Goal: Transaction & Acquisition: Purchase product/service

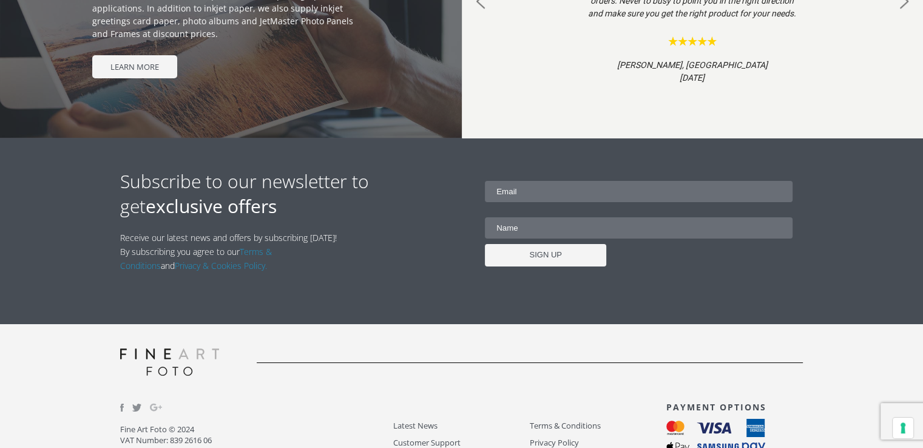
scroll to position [1281, 0]
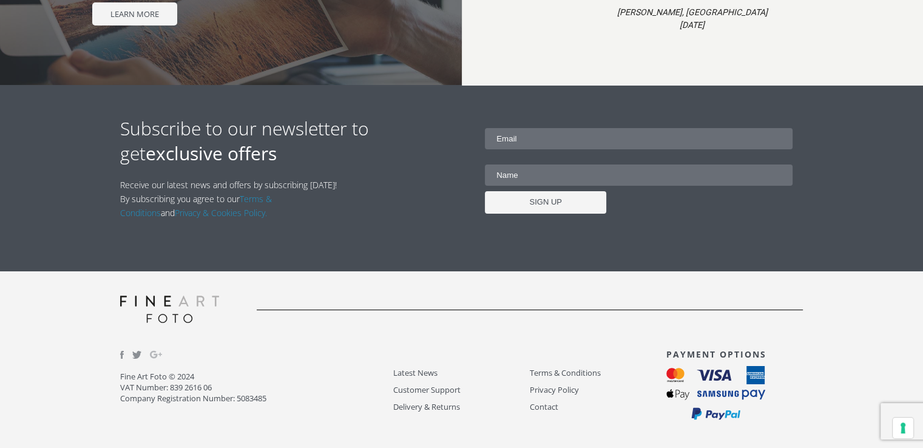
drag, startPoint x: 893, startPoint y: 372, endPoint x: 871, endPoint y: 268, distance: 106.8
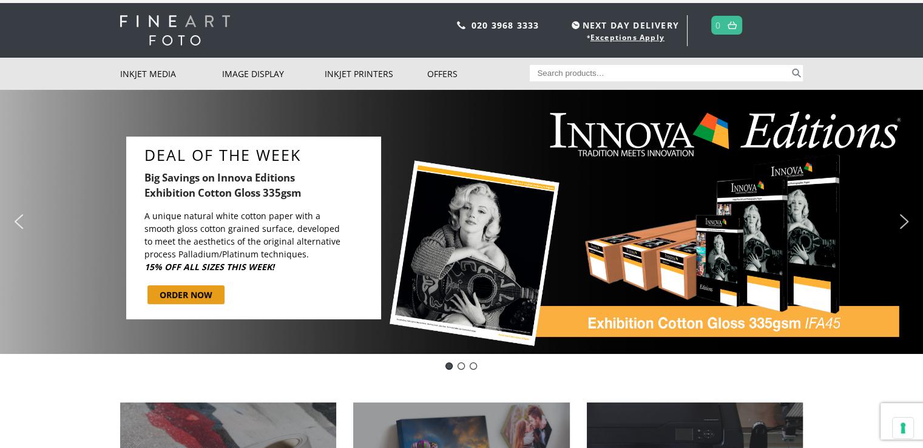
scroll to position [0, 0]
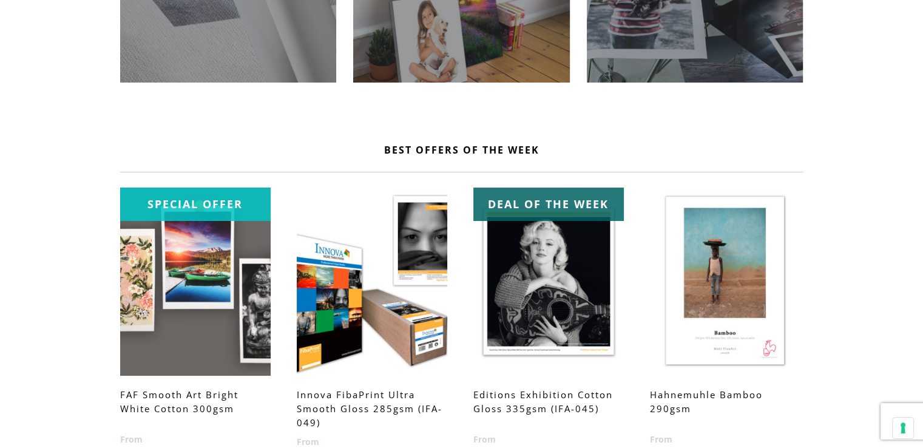
scroll to position [667, 0]
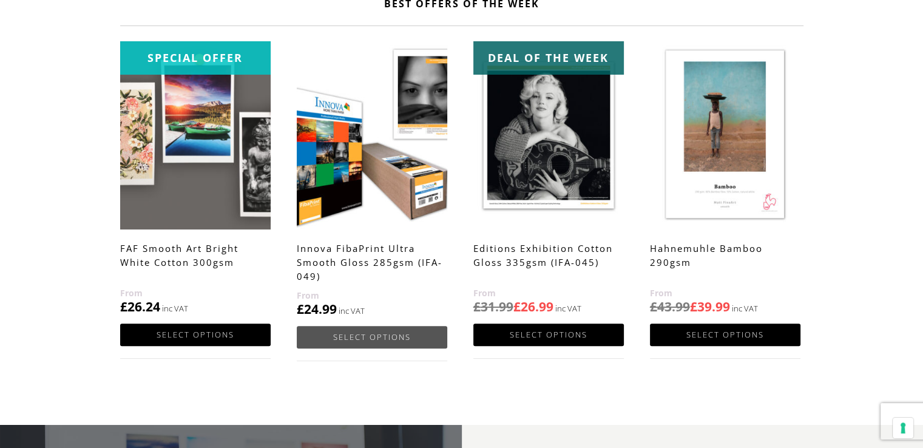
click at [358, 333] on link "Select options" at bounding box center [372, 337] width 150 height 22
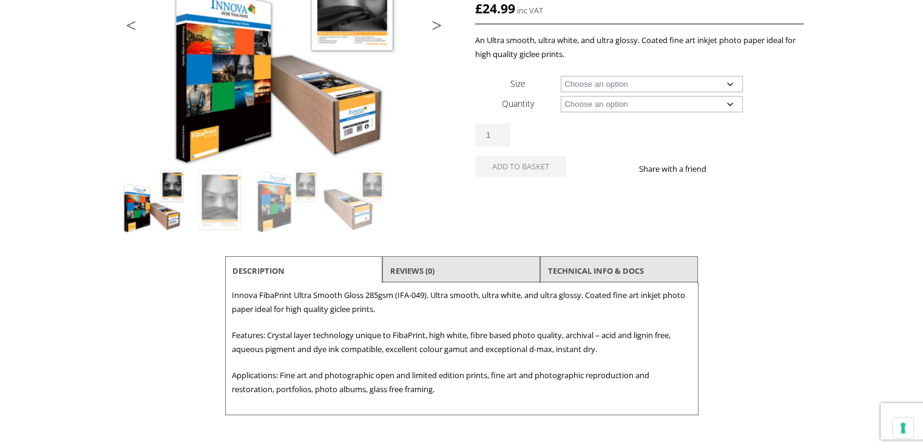
click at [496, 137] on input "1" at bounding box center [492, 135] width 35 height 24
click at [593, 81] on select "Choose an option A4 Sheet A3 Sheet A3+ Sheet A2 Sheet 17" Wide Roll 24" Wide Ro…" at bounding box center [652, 84] width 182 height 16
click at [561, 76] on select "Choose an option A4 Sheet A3 Sheet A3+ Sheet A2 Sheet 17" Wide Roll 24" Wide Ro…" at bounding box center [652, 84] width 182 height 16
select select "a3-sheet"
click at [593, 105] on select "Choose an option 25 Sheets" at bounding box center [652, 104] width 182 height 16
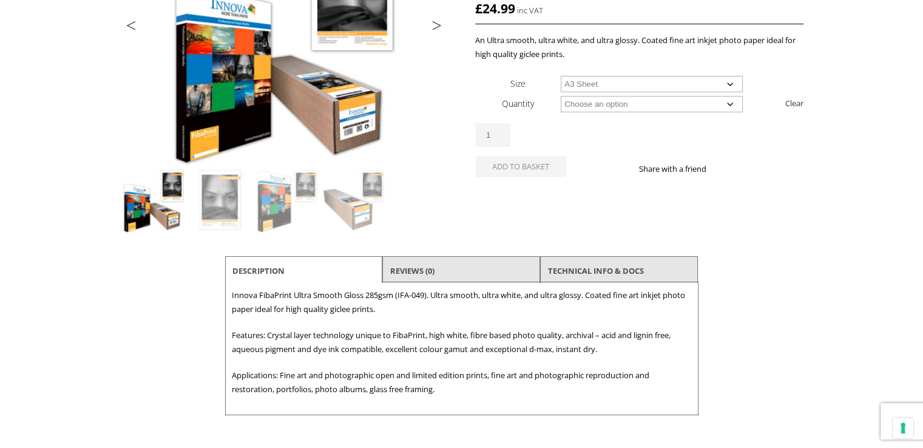
click at [581, 143] on div "Innova FibaPrint Ultra Smooth Gloss 285gsm (IFA-049) quantity 1" at bounding box center [639, 135] width 328 height 24
click at [590, 112] on td "Choose an option 25 Sheets Clear" at bounding box center [682, 103] width 242 height 20
drag, startPoint x: 598, startPoint y: 103, endPoint x: 590, endPoint y: 109, distance: 10.8
click at [598, 103] on select "Choose an option 25 Sheets" at bounding box center [652, 104] width 182 height 16
select select "25-sheets"
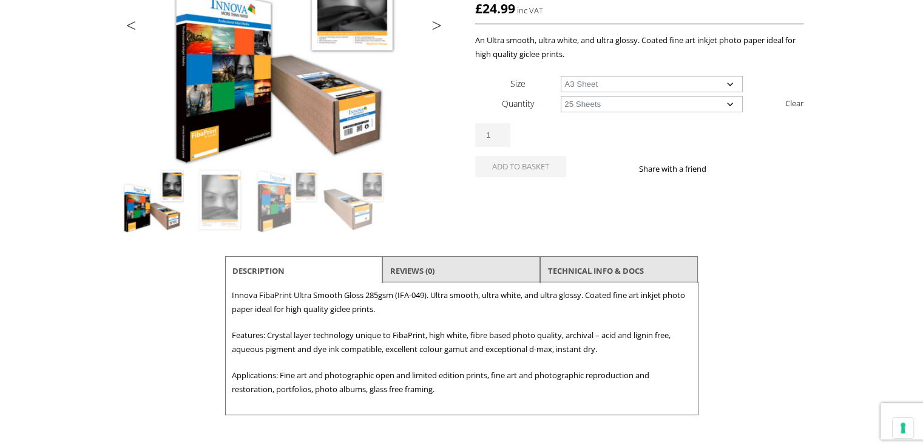
click at [561, 96] on select "Choose an option 25 Sheets" at bounding box center [652, 104] width 182 height 16
select select "a3-sheet"
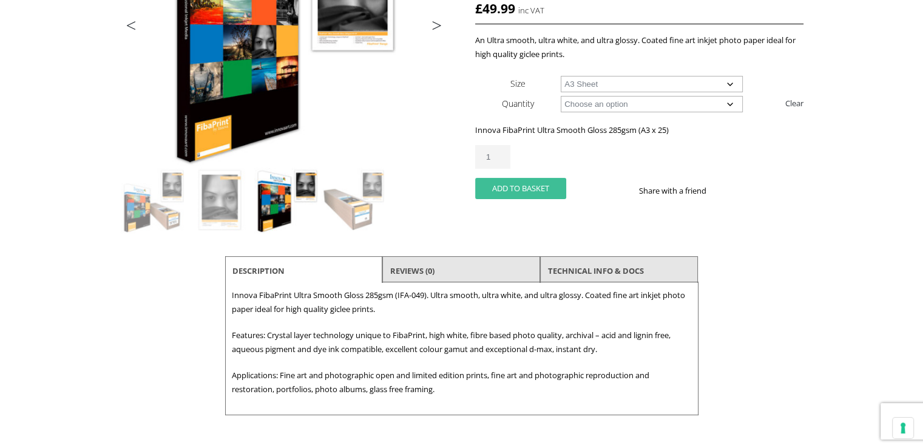
click at [512, 188] on button "Add to basket" at bounding box center [520, 188] width 91 height 21
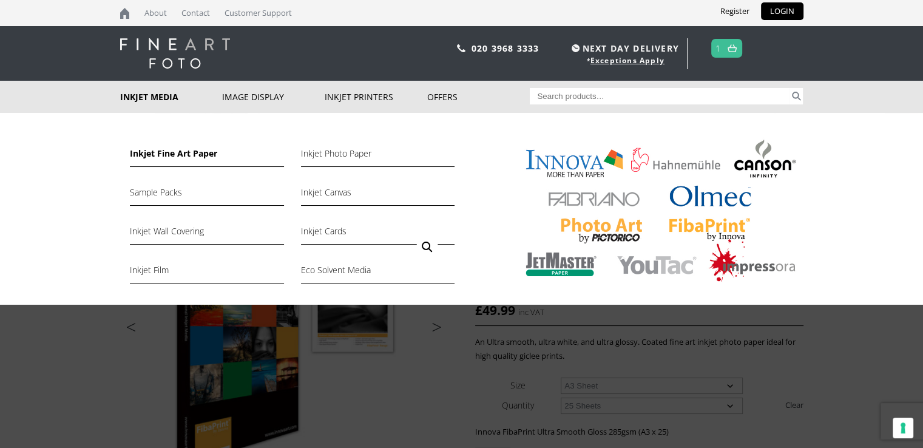
click at [166, 151] on link "Inkjet Fine Art Paper" at bounding box center [207, 156] width 154 height 21
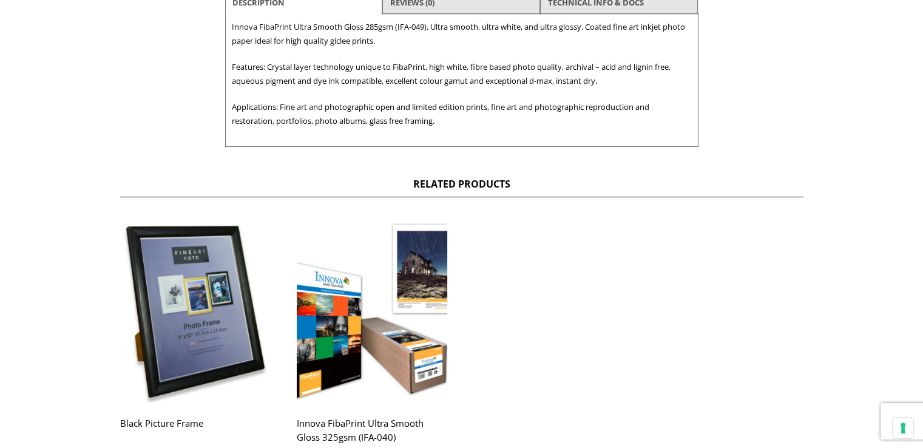
scroll to position [728, 0]
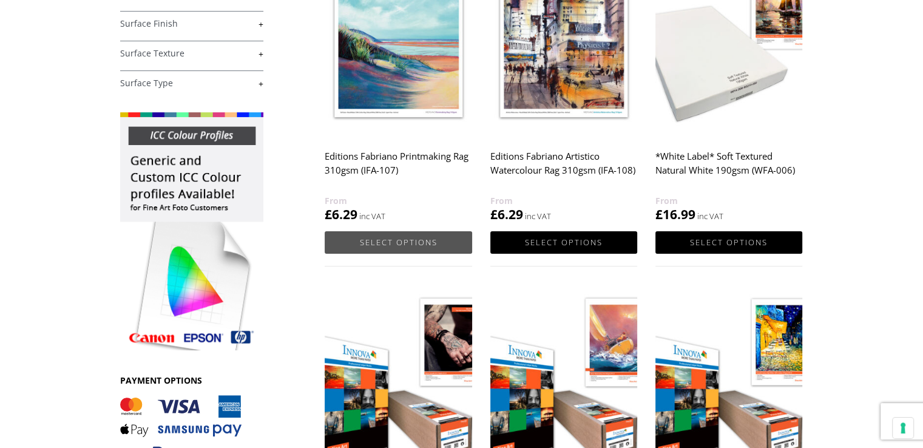
click at [376, 238] on link "Select options" at bounding box center [398, 242] width 147 height 22
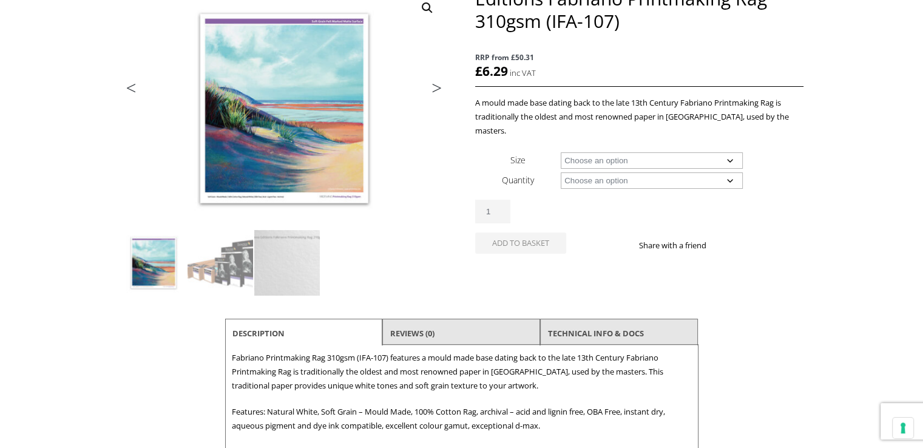
scroll to position [182, 0]
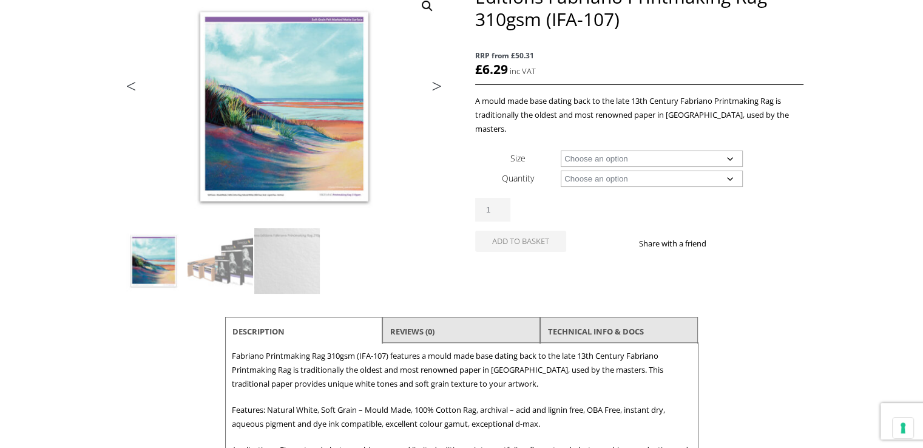
click at [615, 150] on select "Choose an option A4 Sheet A3 Sheet A3+ Sheet A2 Sheet 17" Wide Roll 24" Wide Ro…" at bounding box center [652, 158] width 182 height 16
click at [561, 150] on select "Choose an option A4 Sheet A3 Sheet A3+ Sheet A2 Sheet 17" Wide Roll 24" Wide Ro…" at bounding box center [652, 158] width 182 height 16
select select "a4-sheet"
click at [590, 171] on select "Choose an option 25 Sheets 5 Sheet Test Pack" at bounding box center [652, 179] width 182 height 16
select select "5-sheet-test-pack"
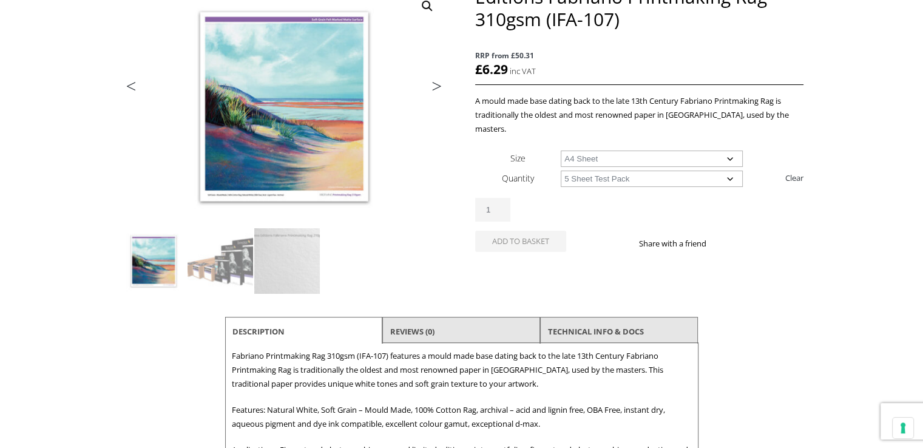
click at [561, 171] on select "Choose an option 25 Sheets 5 Sheet Test Pack" at bounding box center [652, 179] width 182 height 16
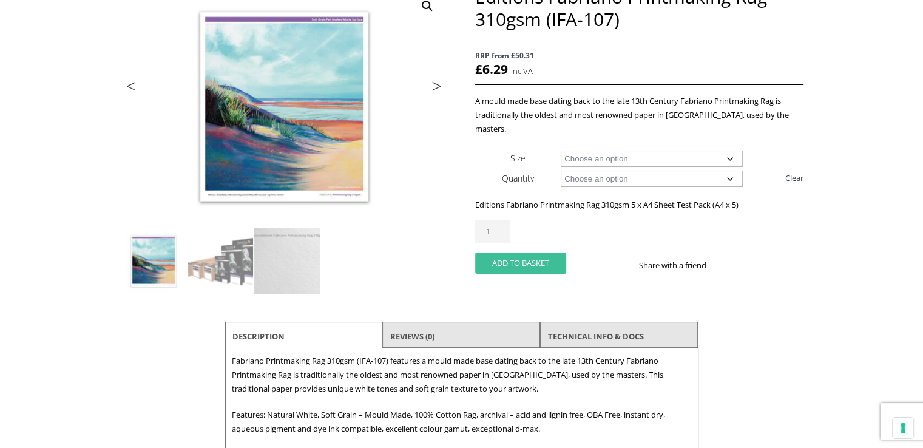
click at [512, 252] on button "Add to basket" at bounding box center [520, 262] width 91 height 21
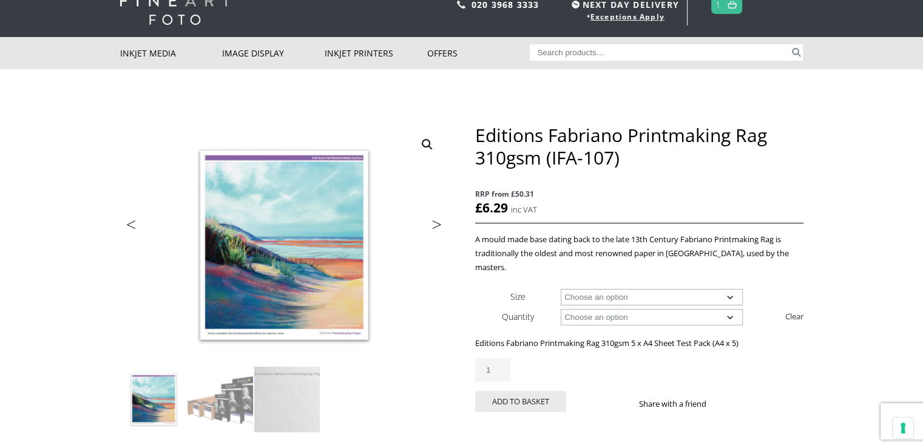
scroll to position [0, 0]
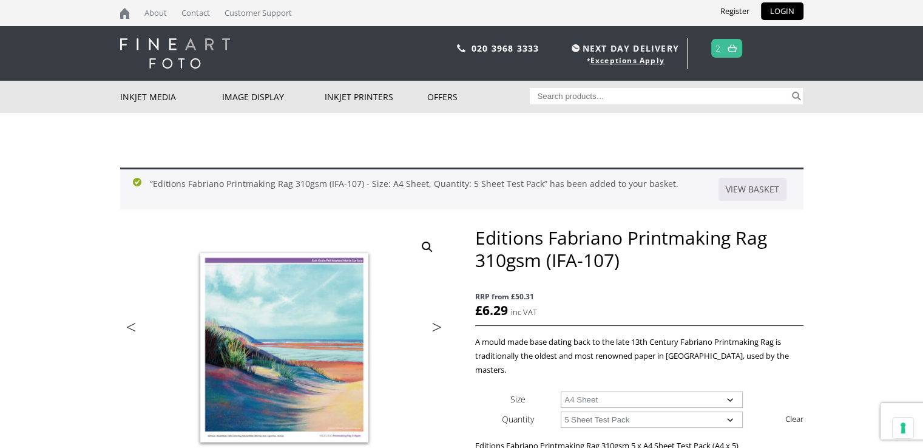
click at [725, 49] on link at bounding box center [732, 48] width 15 height 18
